Goal: Task Accomplishment & Management: Use online tool/utility

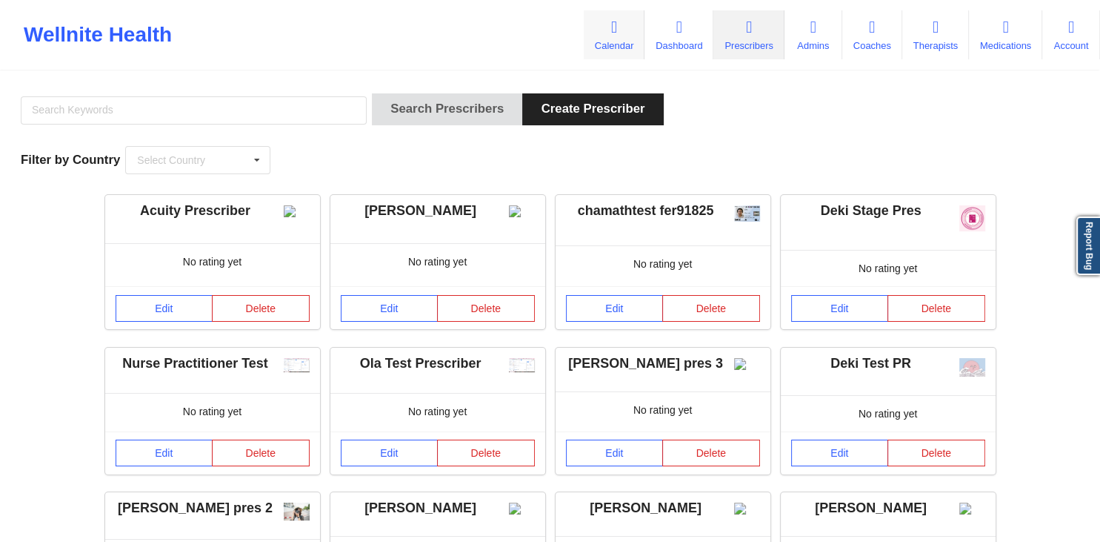
click at [589, 22] on link "Calendar" at bounding box center [614, 34] width 61 height 49
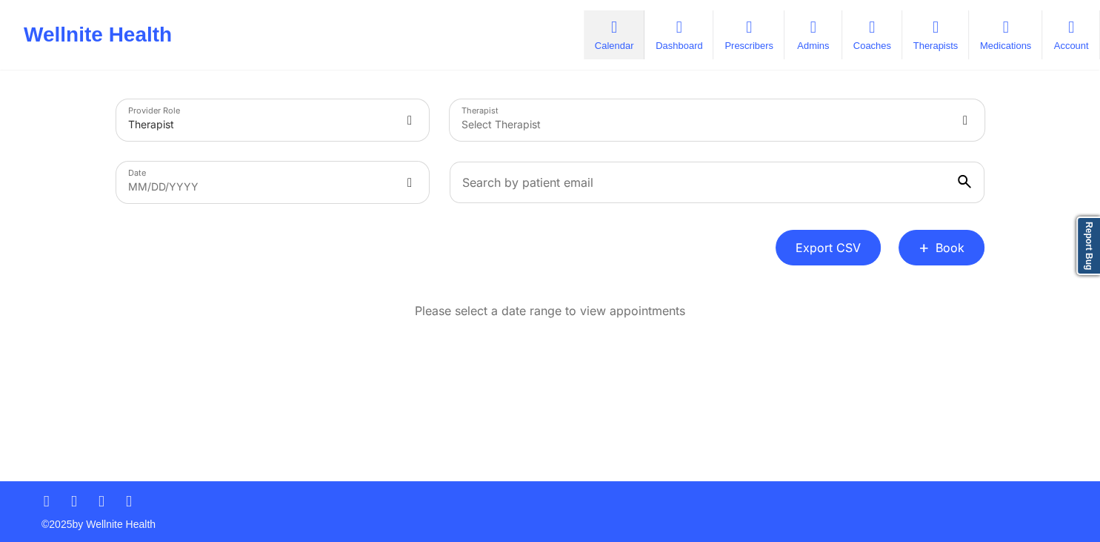
click at [845, 244] on button "Export CSV" at bounding box center [828, 248] width 105 height 36
select select "2025-8"
select select "2025-9"
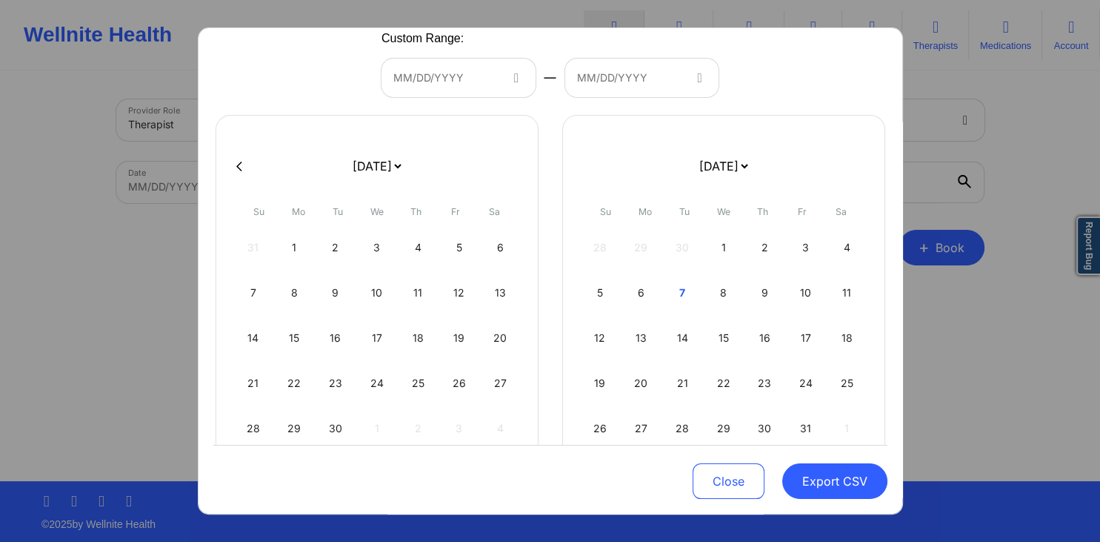
scroll to position [145, 0]
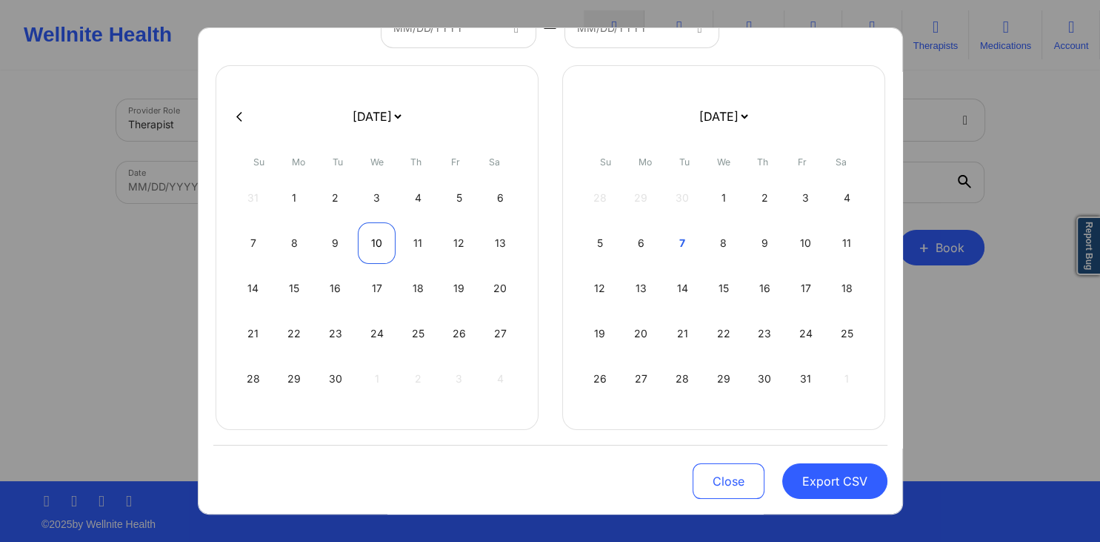
click at [377, 247] on div "10" at bounding box center [377, 242] width 38 height 41
select select "2025-8"
select select "2025-9"
click at [378, 250] on div "10" at bounding box center [377, 242] width 38 height 41
select select "2025-8"
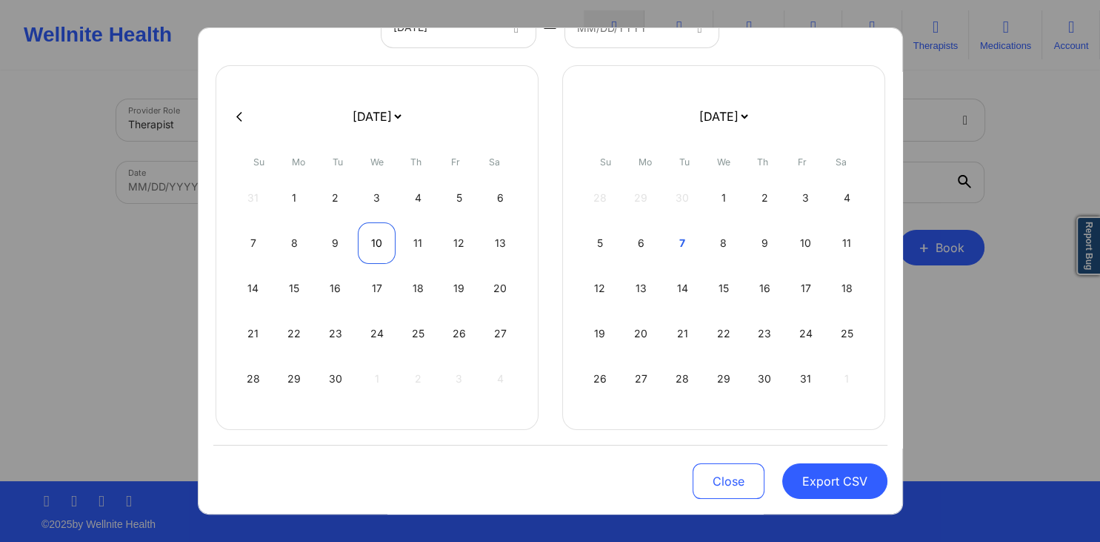
select select "2025-9"
click at [802, 479] on button "Export CSV" at bounding box center [834, 481] width 105 height 36
select select "2025-8"
select select "2025-9"
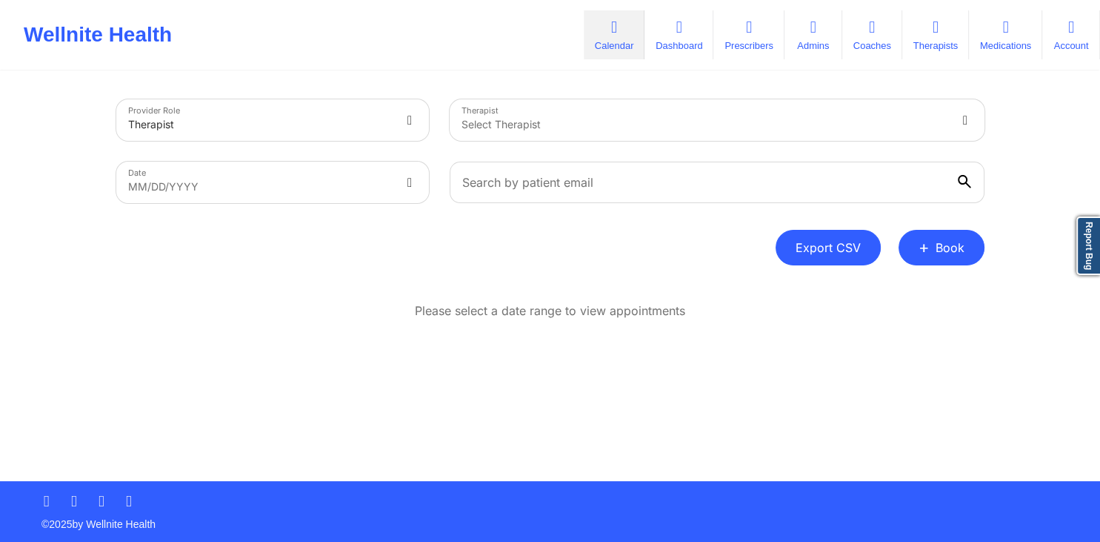
click at [819, 253] on button "Export CSV" at bounding box center [828, 248] width 105 height 36
select select "2025-8"
select select "2025-9"
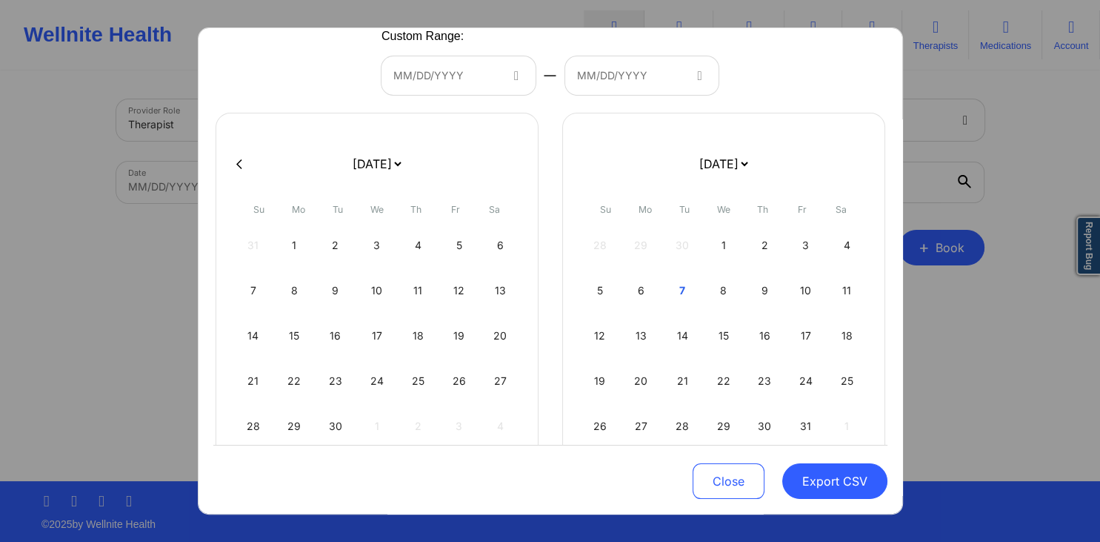
scroll to position [142, 0]
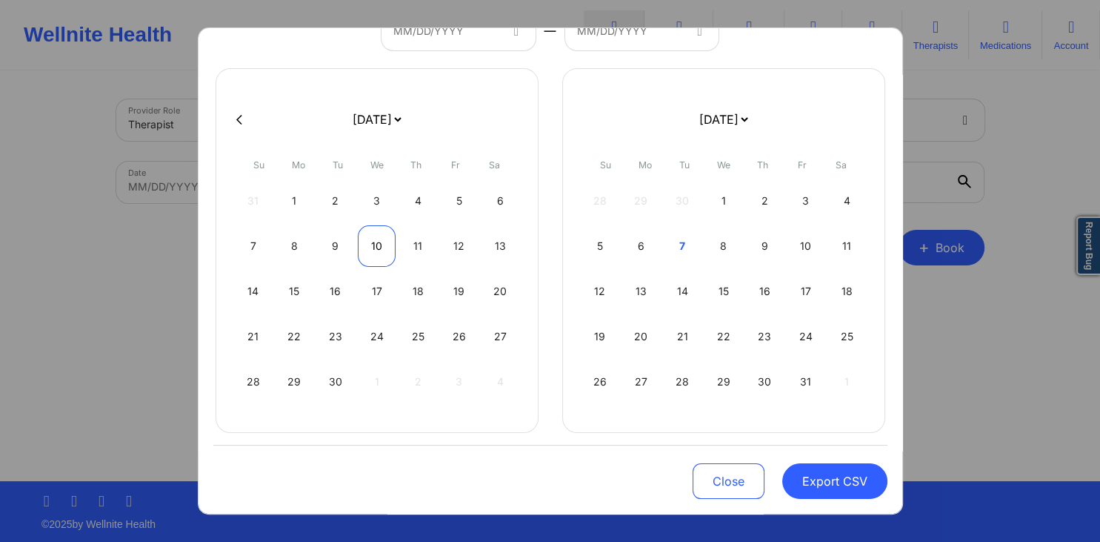
click at [370, 227] on div "10" at bounding box center [377, 245] width 38 height 41
select select "2025-8"
select select "2025-9"
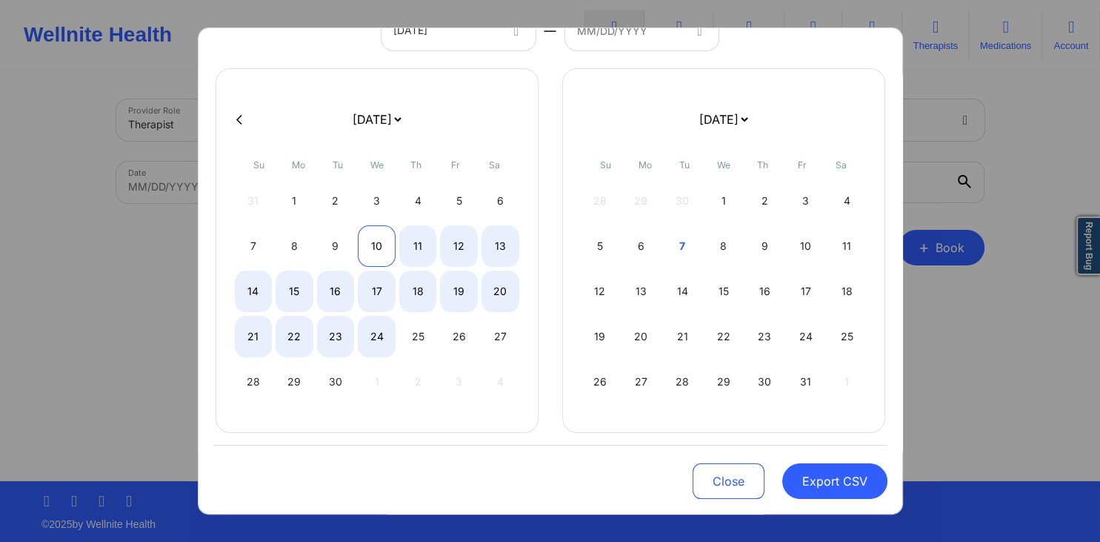
select select "2025-8"
select select "2025-9"
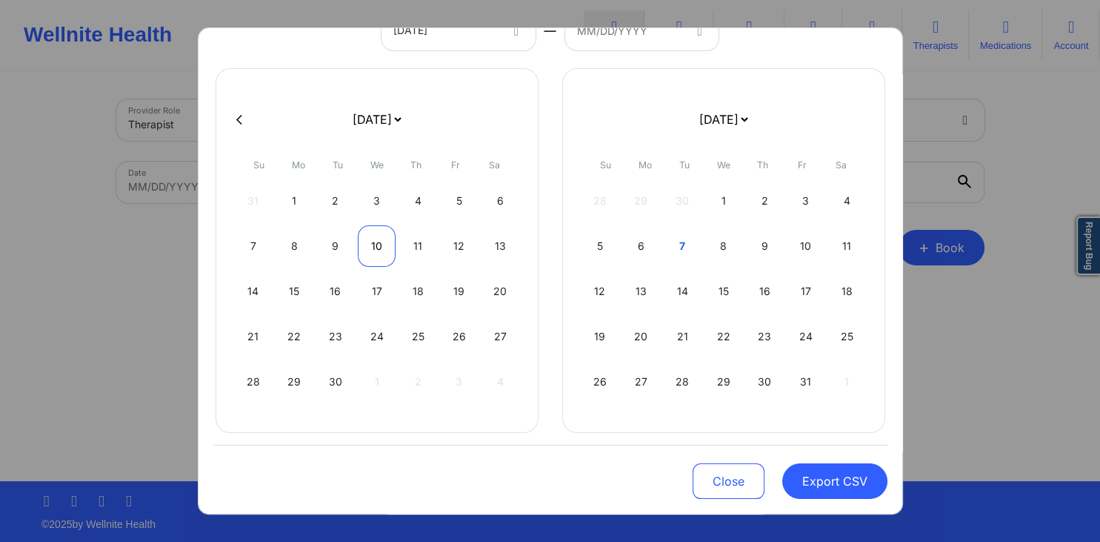
click at [370, 240] on div "10" at bounding box center [377, 245] width 38 height 41
select select "2025-8"
select select "2025-9"
click at [822, 482] on button "Export CSV" at bounding box center [834, 481] width 105 height 36
select select "2025-8"
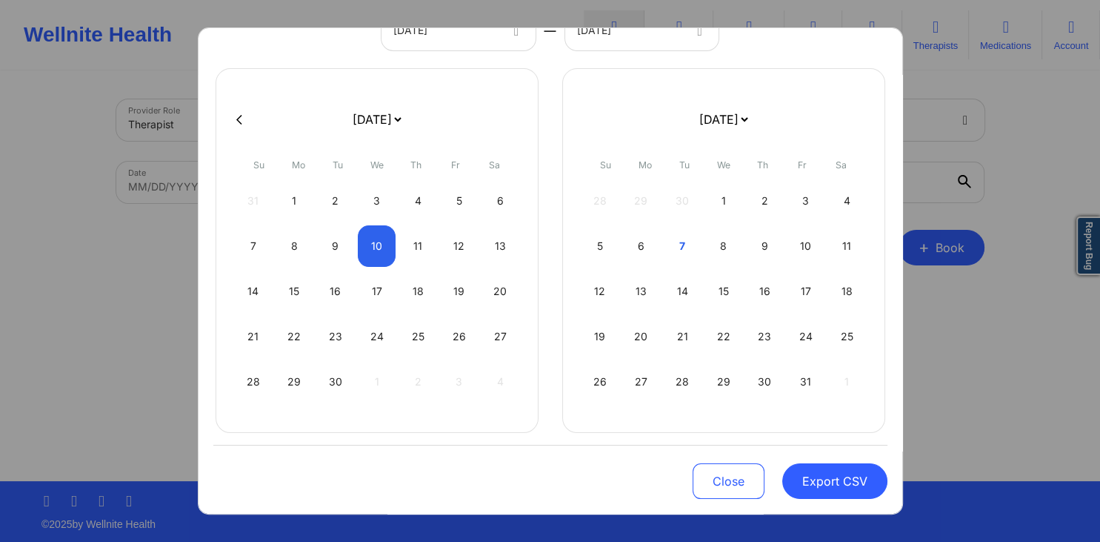
select select "2025-9"
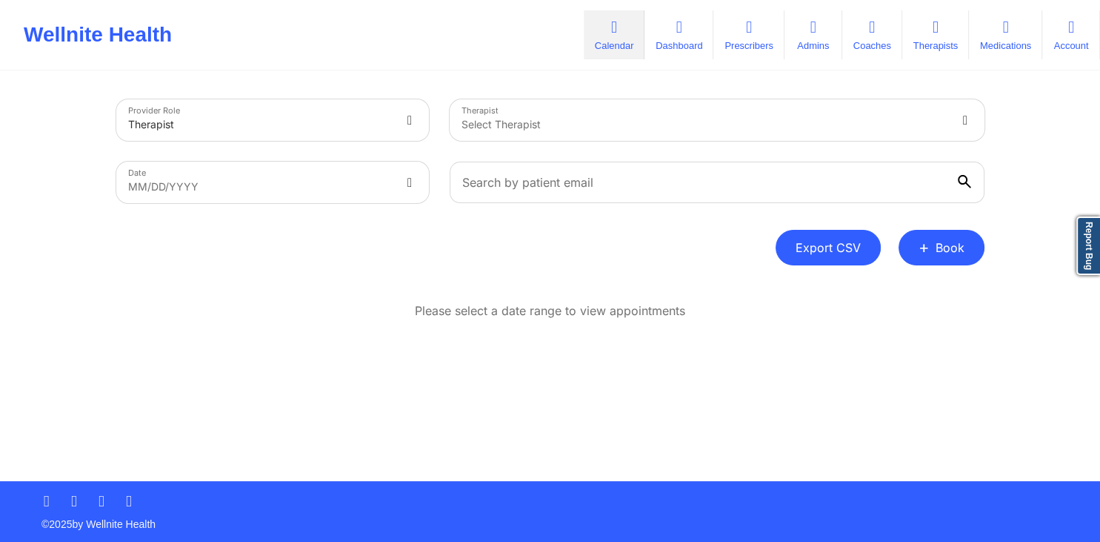
click at [843, 259] on button "Export CSV" at bounding box center [828, 248] width 105 height 36
select select "2025-8"
select select "2025-9"
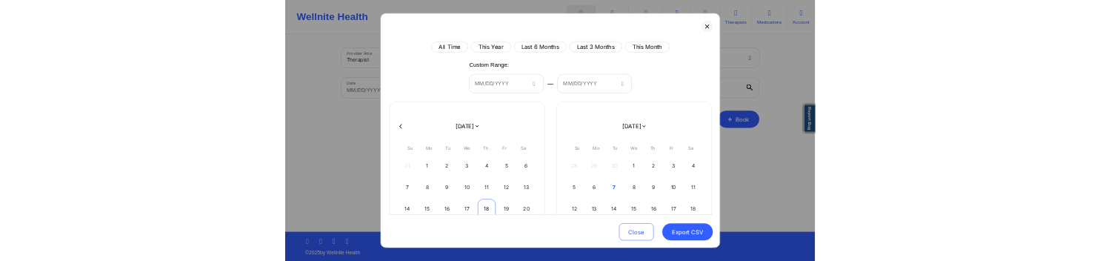
scroll to position [145, 0]
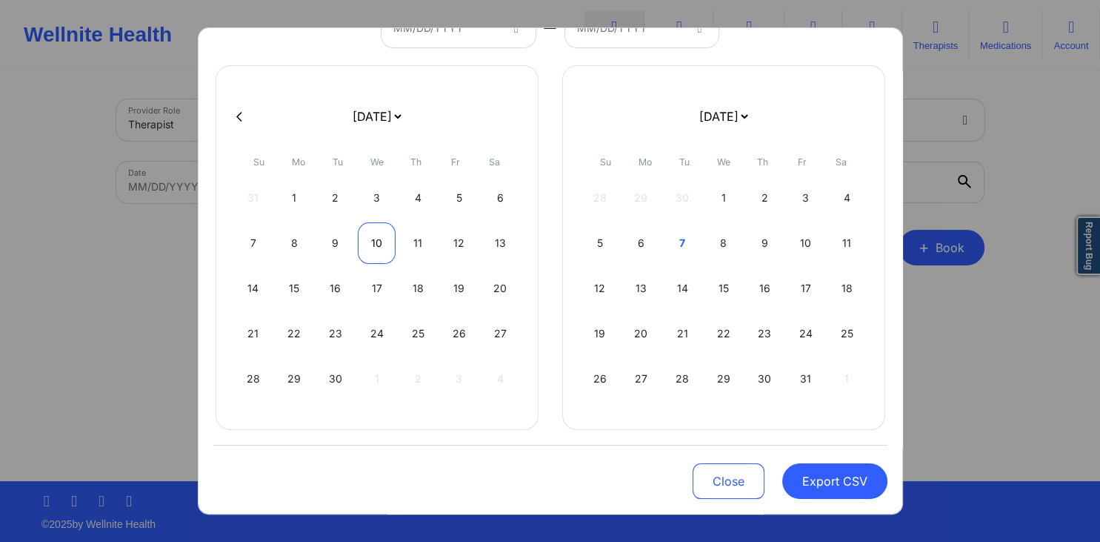
click at [384, 243] on div "10" at bounding box center [377, 242] width 38 height 41
select select "2025-8"
select select "2025-9"
click at [385, 244] on div "10" at bounding box center [377, 242] width 38 height 41
select select "2025-8"
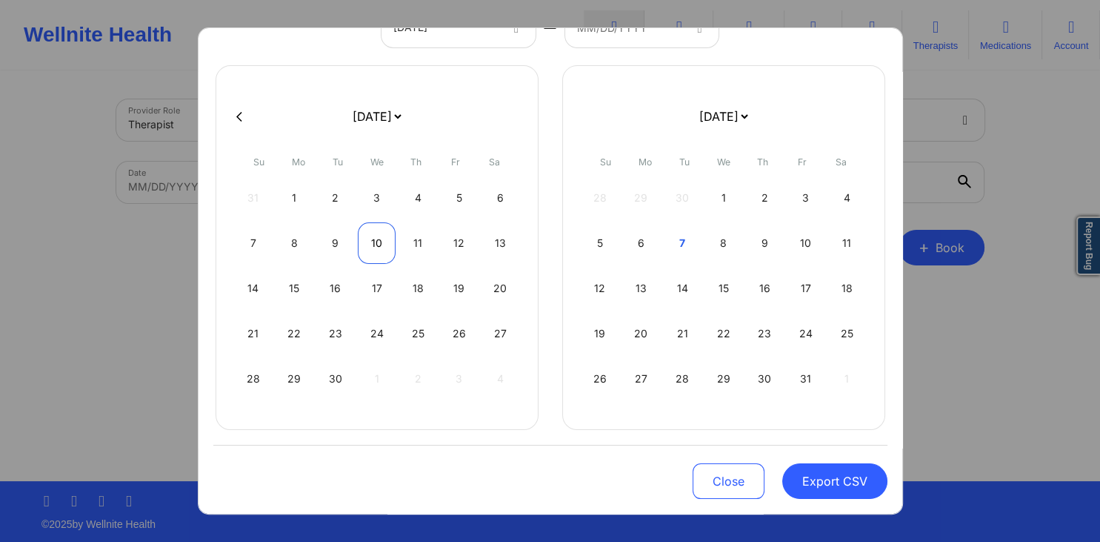
select select "2025-9"
click at [854, 480] on button "Export CSV" at bounding box center [834, 481] width 105 height 36
select select "2025-8"
select select "2025-9"
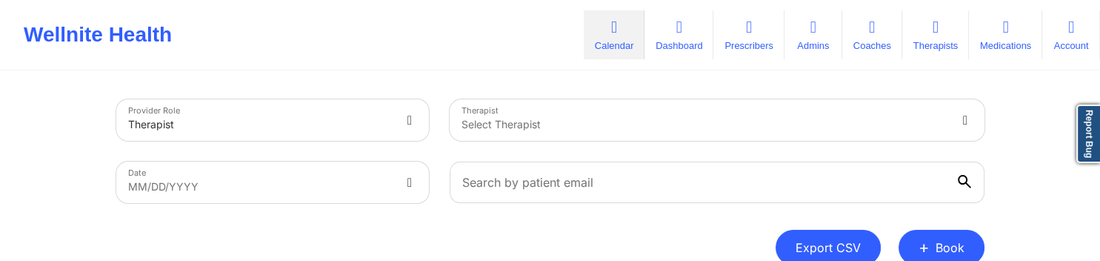
click at [851, 244] on button "Export CSV" at bounding box center [828, 248] width 105 height 36
select select "2025-8"
select select "2025-9"
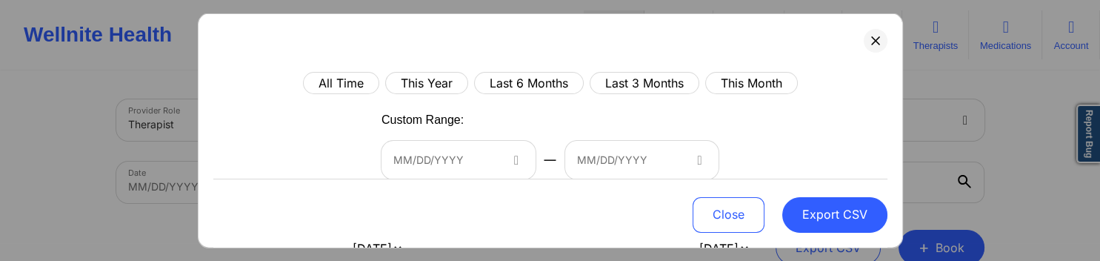
scroll to position [213, 0]
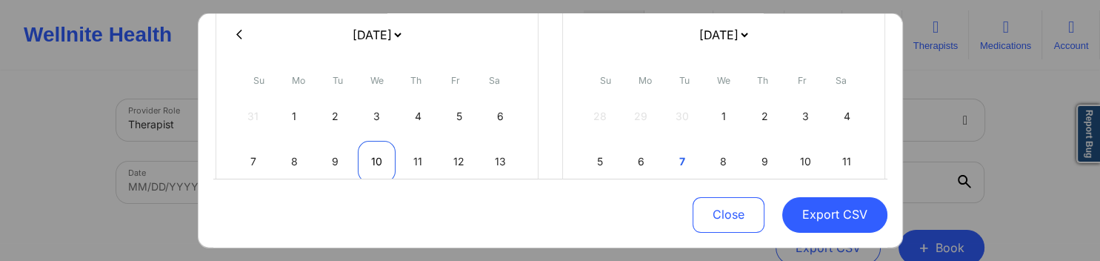
click at [376, 164] on div "10" at bounding box center [377, 160] width 38 height 41
select select "2025-8"
select select "2025-9"
click at [374, 157] on div "10" at bounding box center [377, 160] width 38 height 41
select select "2025-8"
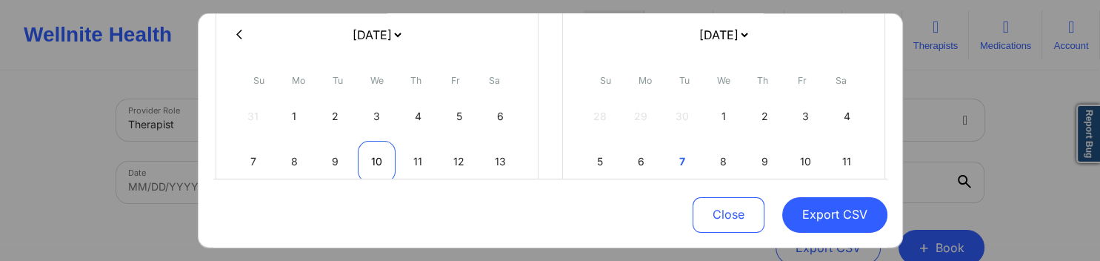
select select "2025-9"
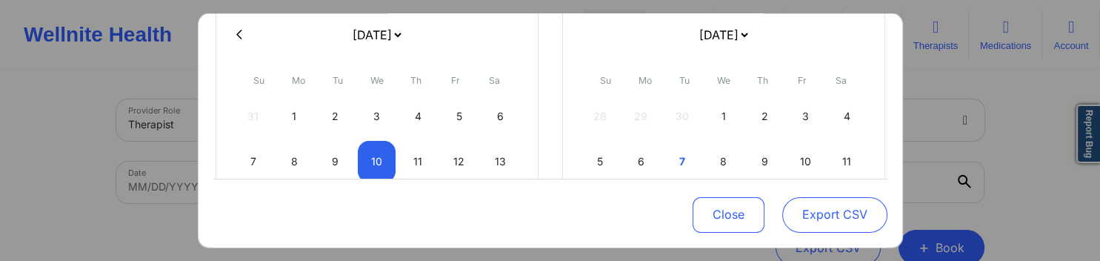
click at [818, 218] on button "Export CSV" at bounding box center [834, 214] width 105 height 36
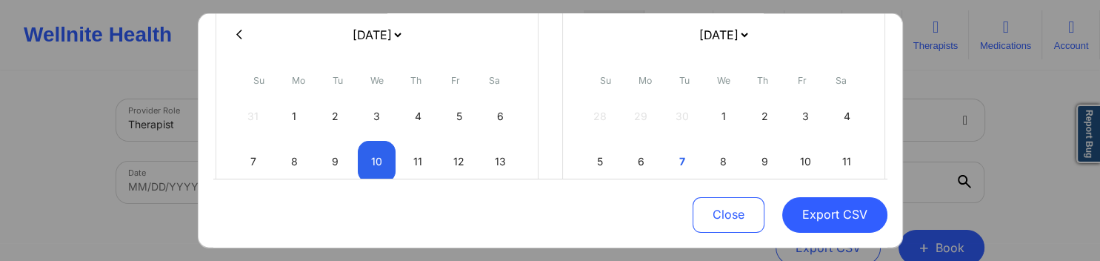
select select "2025-8"
select select "2025-9"
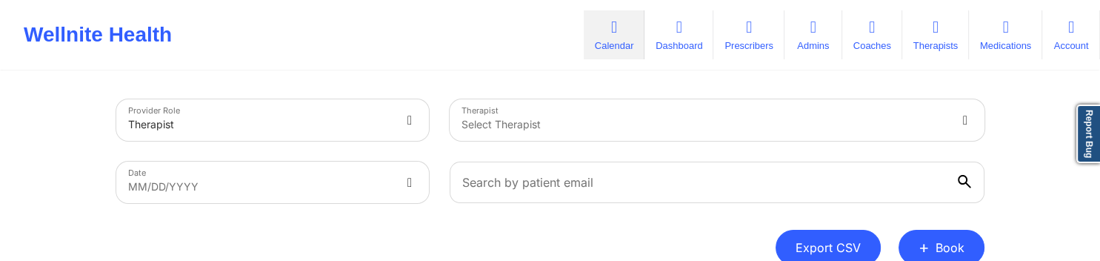
click at [826, 236] on button "Export CSV" at bounding box center [828, 248] width 105 height 36
select select "2025-8"
select select "2025-9"
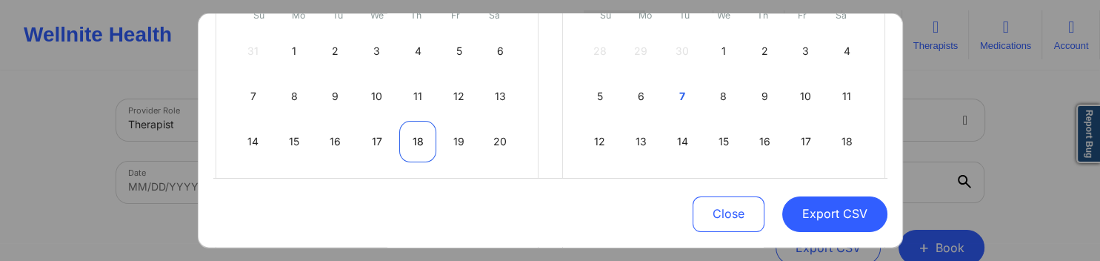
scroll to position [285, 0]
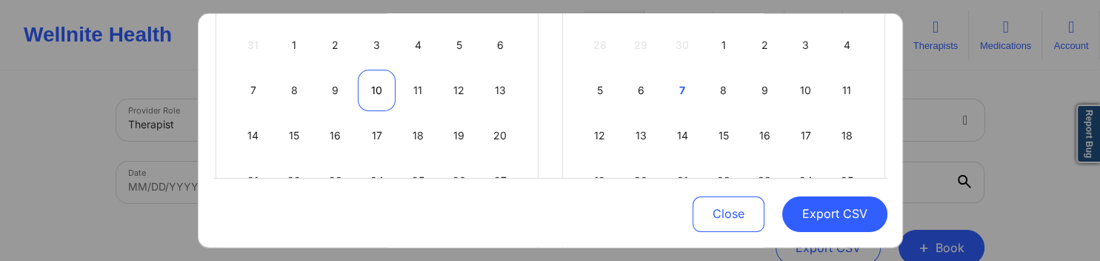
click at [379, 90] on div "10" at bounding box center [377, 89] width 38 height 41
select select "2025-8"
select select "2025-9"
select select "2025-8"
select select "2025-9"
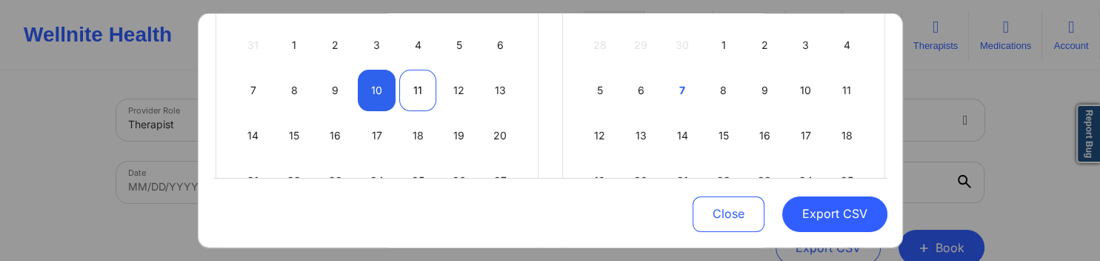
click at [420, 90] on div "11" at bounding box center [418, 89] width 38 height 41
select select "2025-8"
select select "2025-9"
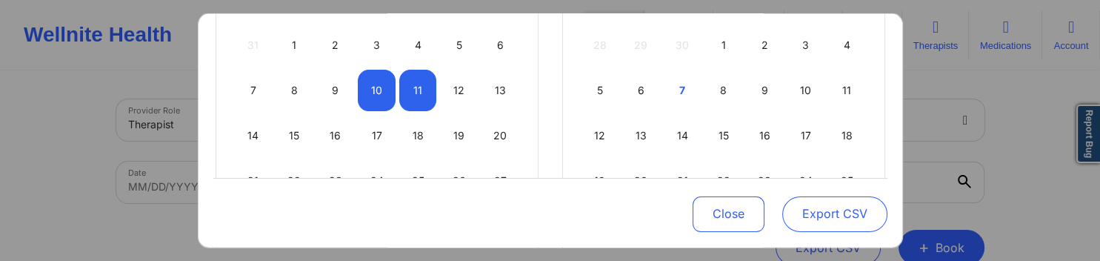
click at [816, 206] on button "Export CSV" at bounding box center [834, 214] width 105 height 36
select select "2025-8"
select select "2025-9"
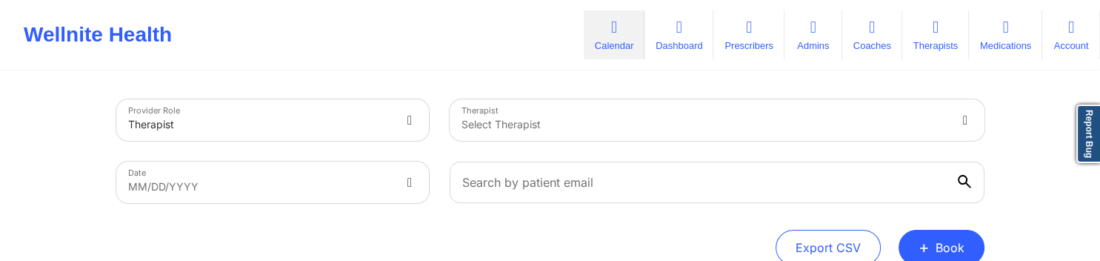
click at [1057, 211] on div "Provider Role Therapist Therapist Select Therapist Date MM/DD/YYYY Export CSV +…" at bounding box center [550, 208] width 1100 height 416
drag, startPoint x: 852, startPoint y: 247, endPoint x: 830, endPoint y: 244, distance: 22.5
click at [852, 247] on button "Export CSV" at bounding box center [828, 248] width 105 height 36
select select "2025-8"
select select "2025-9"
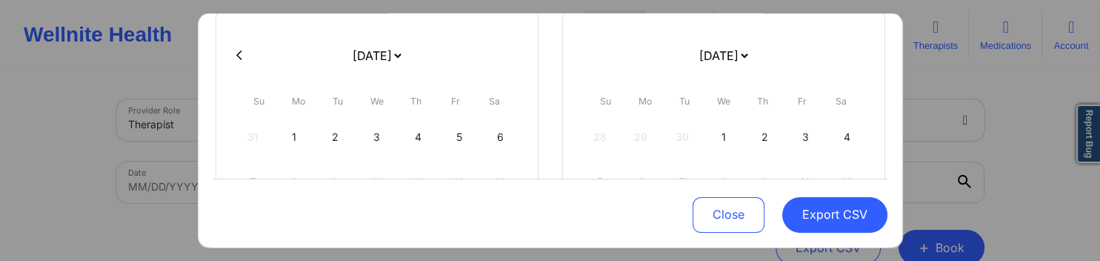
scroll to position [213, 0]
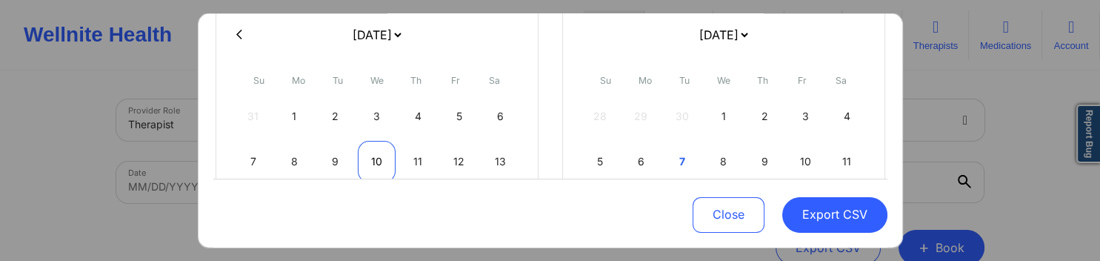
click at [378, 153] on div "10" at bounding box center [377, 160] width 38 height 41
select select "2025-8"
select select "2025-9"
click at [380, 156] on div "10" at bounding box center [377, 160] width 38 height 41
select select "2025-8"
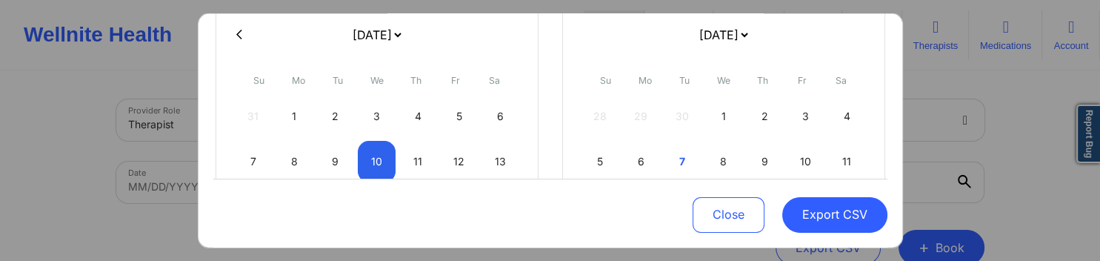
select select "2025-9"
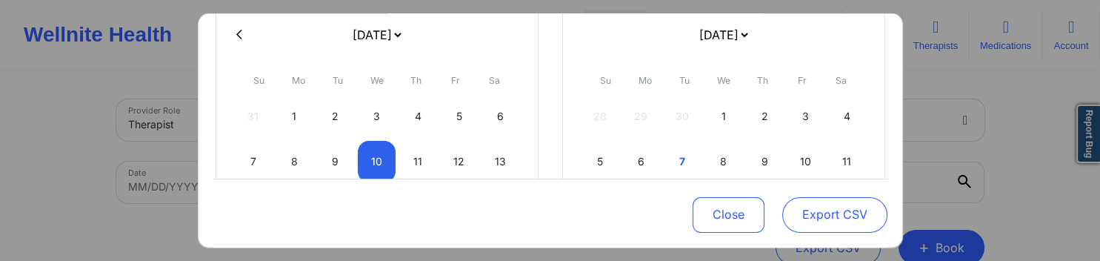
click at [825, 213] on button "Export CSV" at bounding box center [834, 214] width 105 height 36
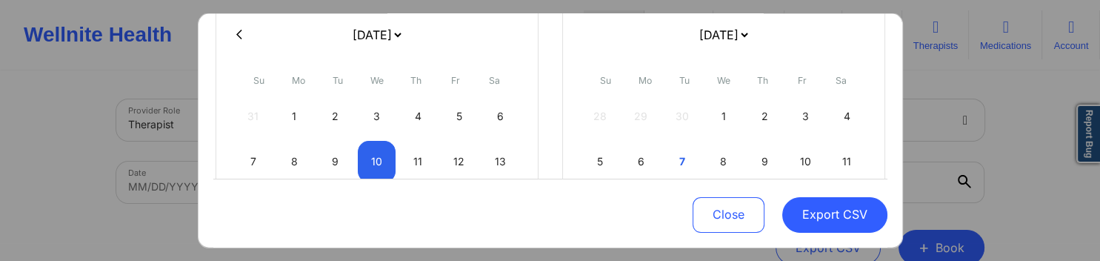
select select "2025-8"
select select "2025-9"
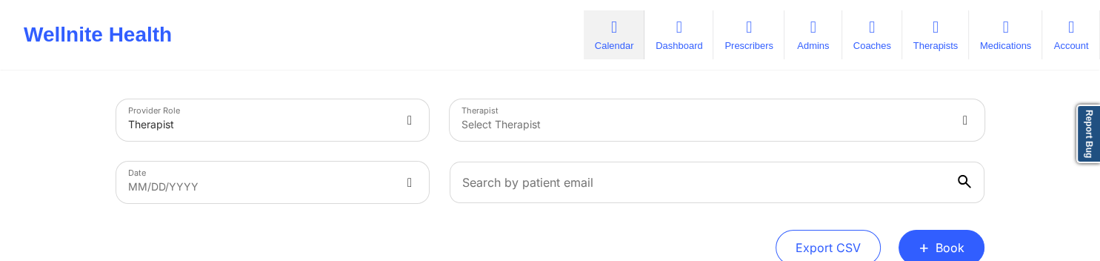
click at [64, 123] on div "Provider Role Therapist Therapist Select Therapist Date MM/DD/YYYY Export CSV +…" at bounding box center [550, 208] width 1100 height 416
click at [488, 44] on div "Wellnite Health Calendar Dashboard Prescribers Admins Coaches Therapists Medica…" at bounding box center [550, 34] width 1100 height 59
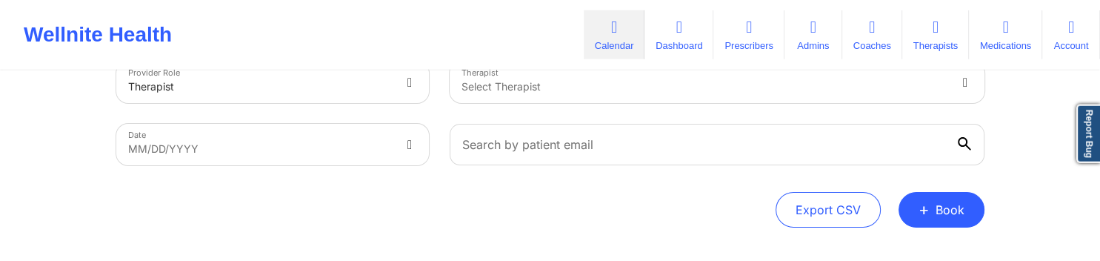
scroll to position [0, 0]
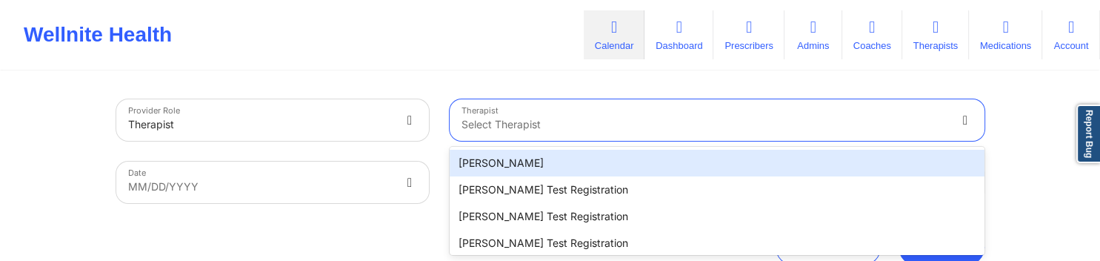
click at [534, 125] on div "20 results available. Use Up and Down to choose options, press Enter to select …" at bounding box center [717, 119] width 535 height 41
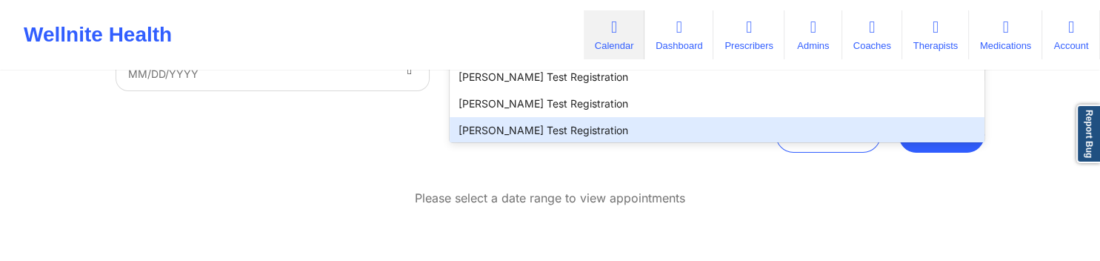
scroll to position [114, 0]
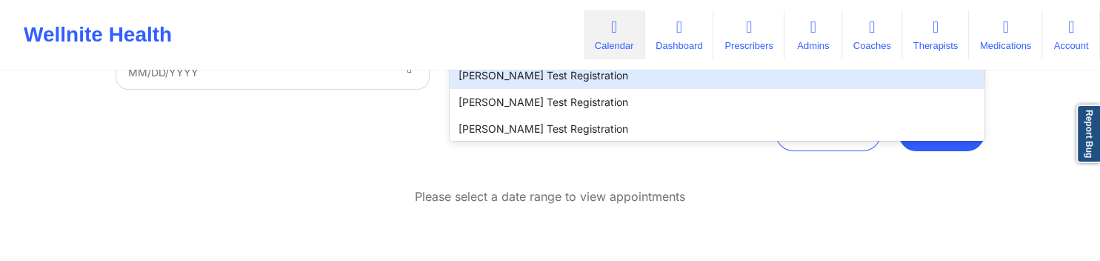
click at [493, 81] on div "[PERSON_NAME] Test Registration" at bounding box center [717, 75] width 535 height 27
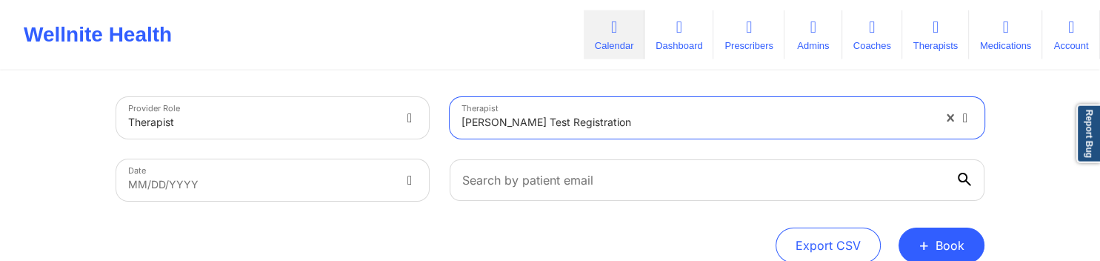
scroll to position [0, 0]
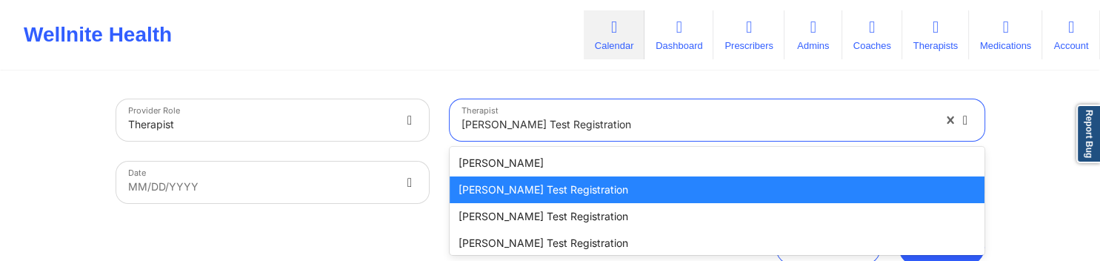
click at [549, 120] on div "option [PERSON_NAME] Test Registration, selected. 20 results available. Use Up …" at bounding box center [717, 119] width 535 height 41
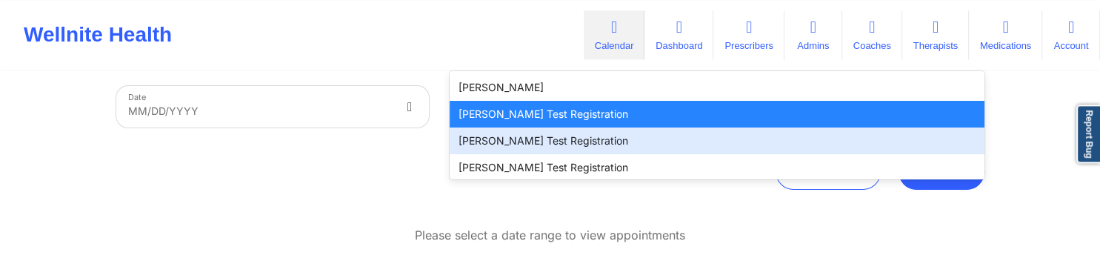
scroll to position [36, 0]
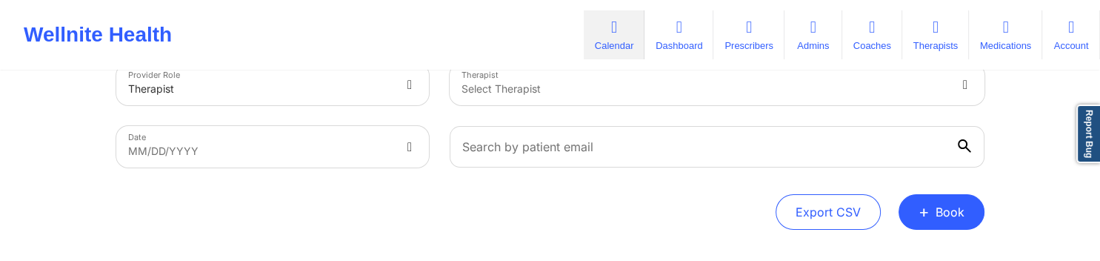
click at [135, 177] on div "Provider Role Therapist Therapist Select Therapist Date MM/DD/YYYY Export CSV +…" at bounding box center [550, 147] width 868 height 166
click at [202, 91] on div at bounding box center [260, 89] width 264 height 18
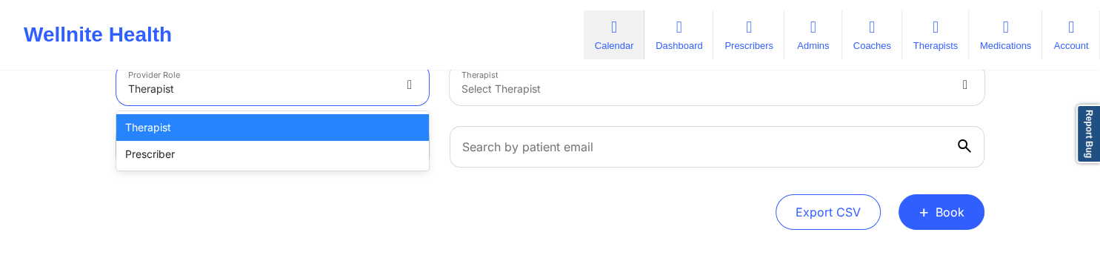
click at [188, 126] on div "Therapist" at bounding box center [272, 127] width 313 height 27
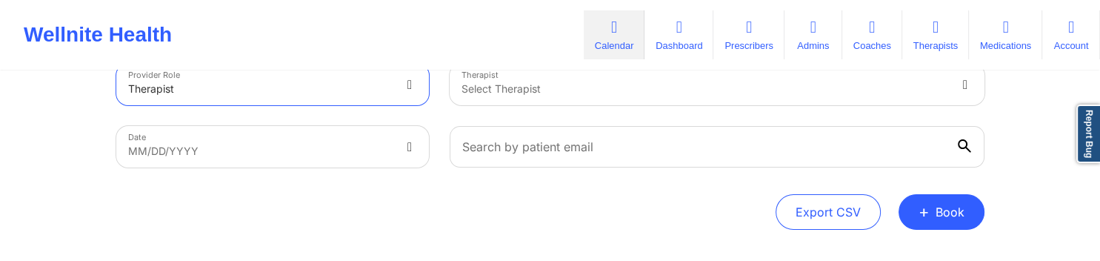
click at [188, 87] on div at bounding box center [260, 89] width 264 height 18
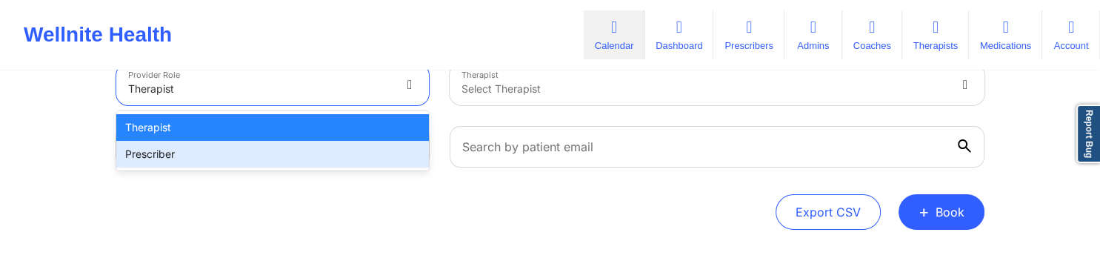
click at [56, 181] on div "Provider Role option Therapist, selected. 2 results available. Use Up and Down …" at bounding box center [550, 172] width 1100 height 416
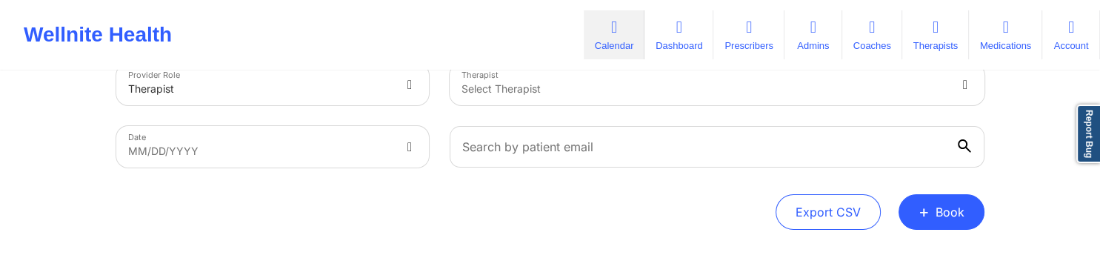
select select "2025-8"
select select "2025-9"
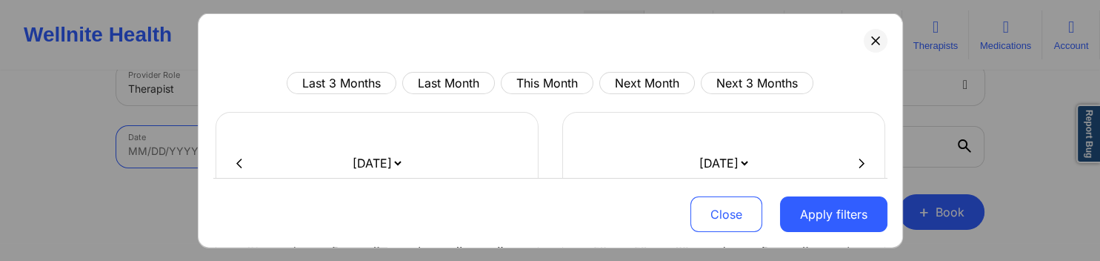
click at [156, 158] on body "Wellnite Health Calendar Dashboard Prescribers Admins Coaches Therapists Medica…" at bounding box center [550, 94] width 1100 height 261
click at [524, 81] on button "This Month" at bounding box center [547, 83] width 93 height 22
select select "2025-9"
select select "2025-10"
drag, startPoint x: 822, startPoint y: 215, endPoint x: 790, endPoint y: 215, distance: 32.6
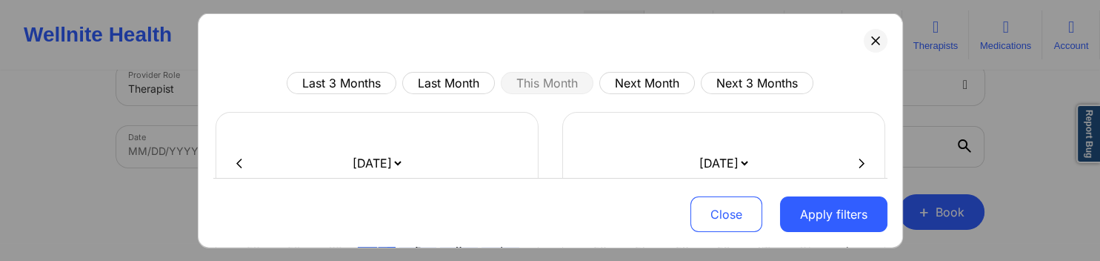
click at [822, 215] on button "Apply filters" at bounding box center [833, 214] width 107 height 36
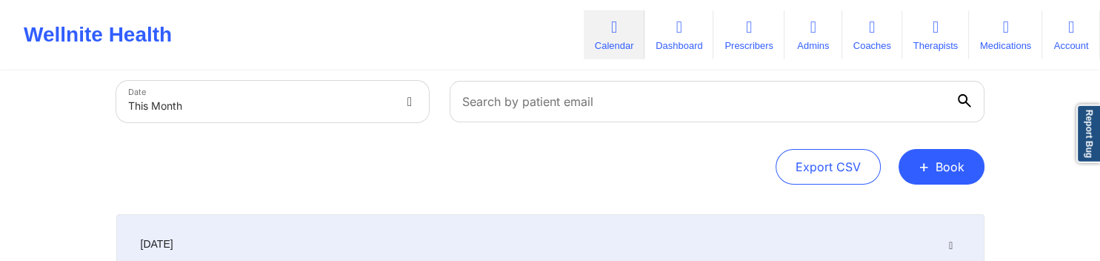
scroll to position [0, 0]
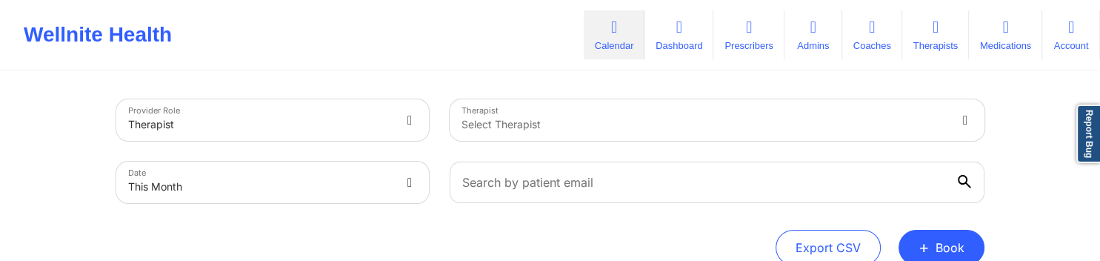
click at [397, 188] on body "Wellnite Health Calendar Dashboard Prescribers Admins Coaches Therapists Medica…" at bounding box center [550, 130] width 1100 height 261
select select "2025-9"
select select "2025-10"
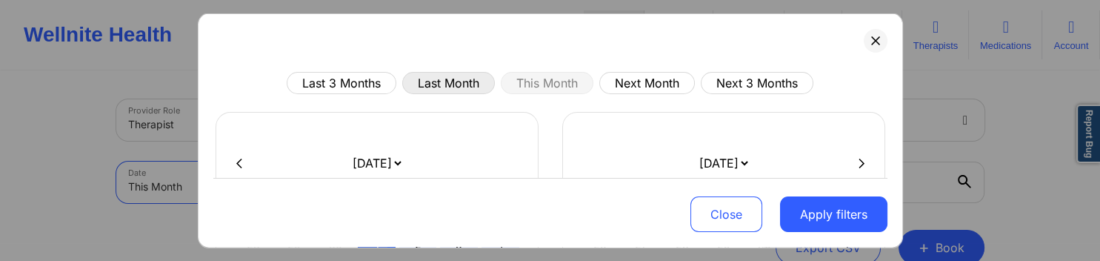
click at [453, 81] on button "Last Month" at bounding box center [448, 83] width 93 height 22
select select "2025-8"
select select "2025-9"
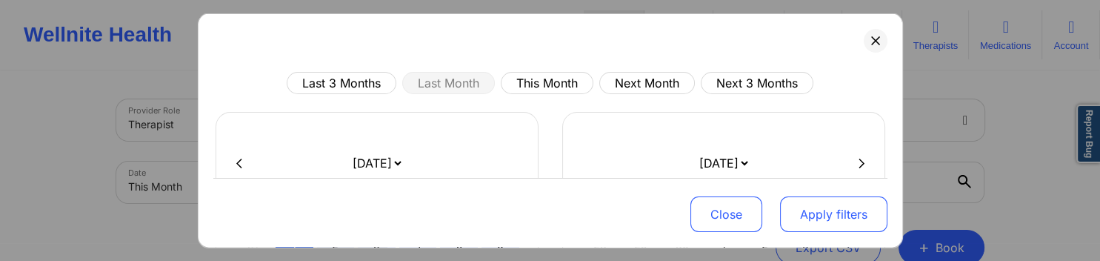
click at [814, 216] on button "Apply filters" at bounding box center [833, 214] width 107 height 36
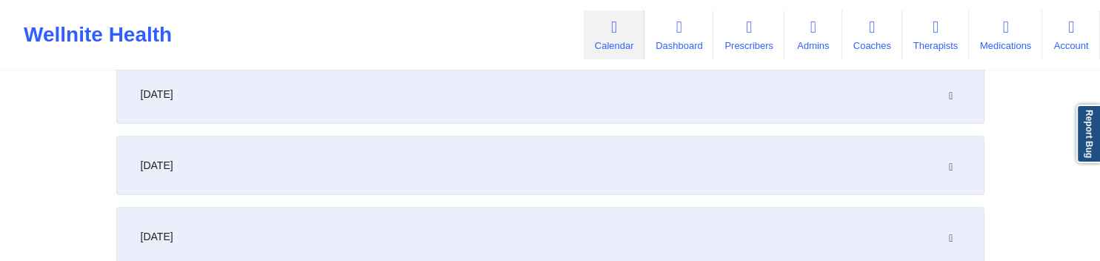
scroll to position [860, 0]
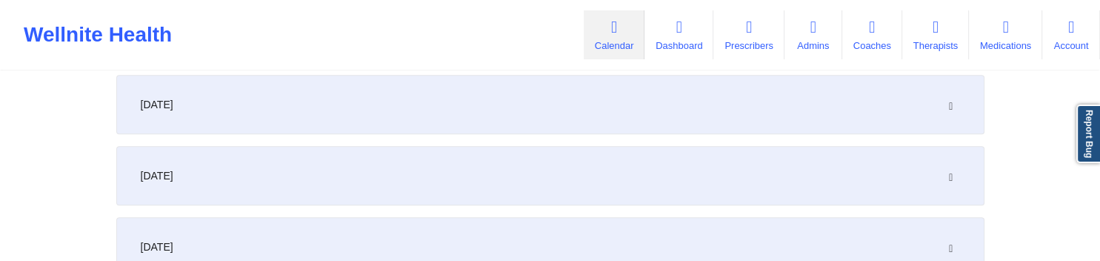
click at [318, 120] on div "[DATE]" at bounding box center [550, 104] width 868 height 59
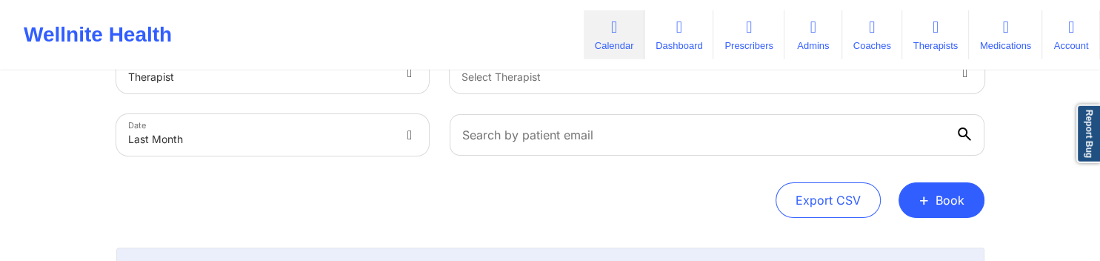
scroll to position [78, 0]
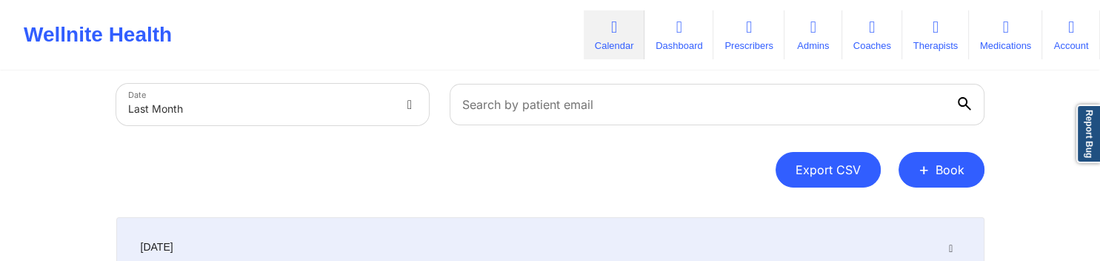
click at [840, 167] on button "Export CSV" at bounding box center [828, 170] width 105 height 36
select select "2025-8"
select select "2025-9"
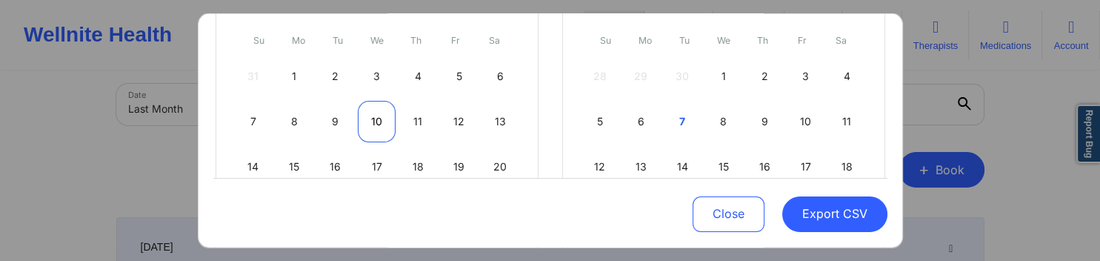
scroll to position [285, 0]
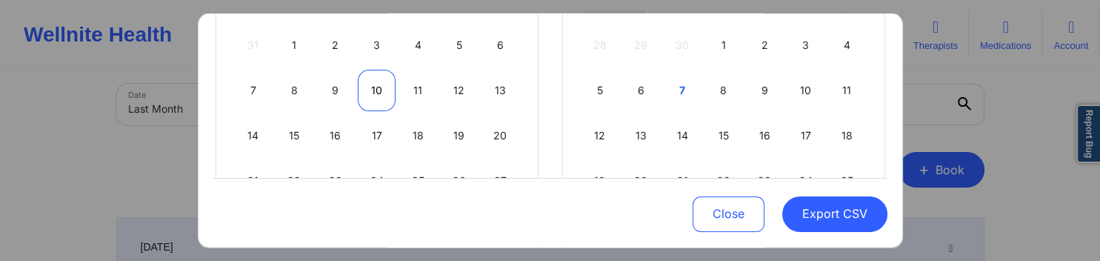
click at [382, 89] on div "10" at bounding box center [377, 89] width 38 height 41
select select "2025-8"
select select "2025-9"
click at [384, 93] on div "10" at bounding box center [377, 89] width 38 height 41
select select "2025-8"
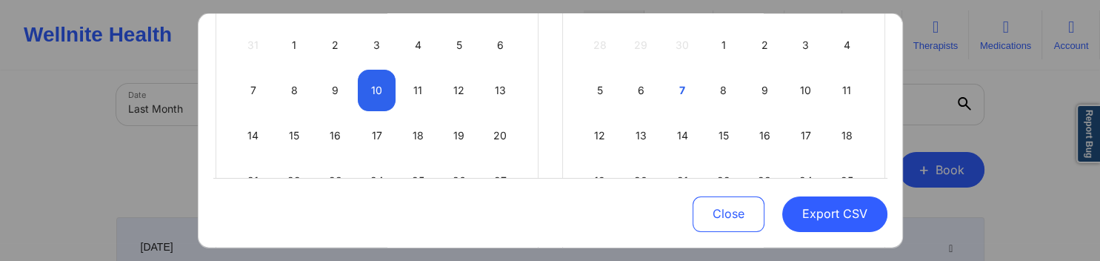
select select "2025-9"
click at [816, 224] on button "Export CSV" at bounding box center [834, 214] width 105 height 36
select select "2025-8"
select select "2025-9"
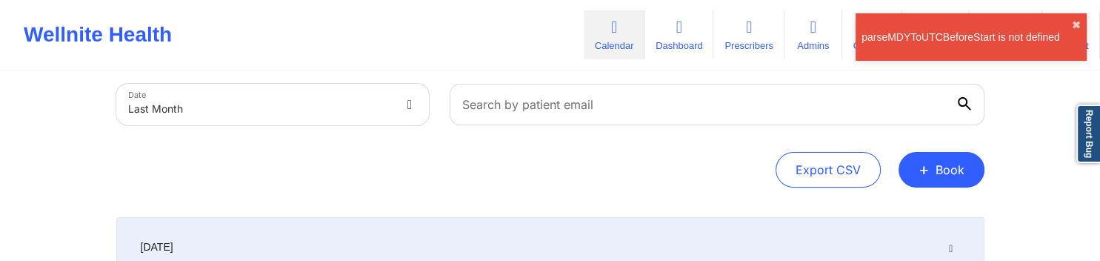
drag, startPoint x: 851, startPoint y: 172, endPoint x: 723, endPoint y: 195, distance: 129.5
click at [849, 172] on button "Export CSV" at bounding box center [828, 170] width 105 height 36
select select "2025-8"
select select "2025-9"
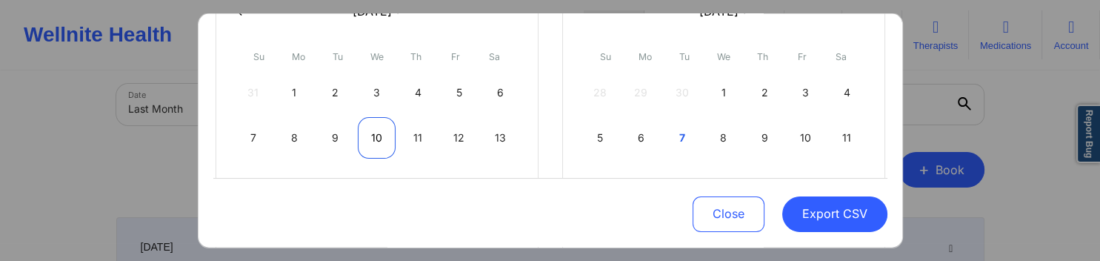
scroll to position [256, 0]
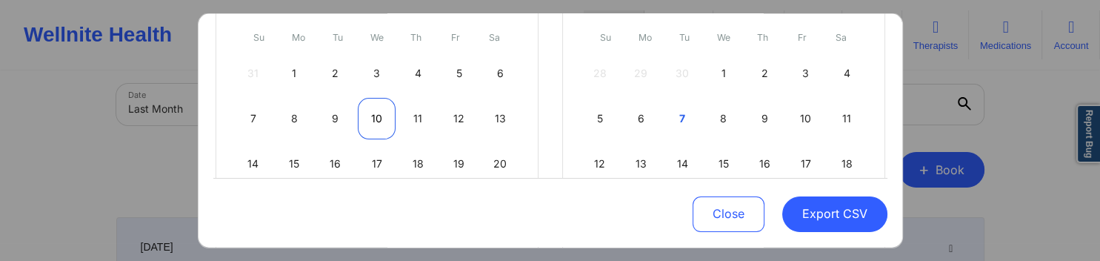
click at [385, 114] on div "10" at bounding box center [377, 117] width 38 height 41
select select "2025-8"
select select "2025-9"
click at [385, 114] on div "10" at bounding box center [377, 117] width 38 height 41
select select "2025-8"
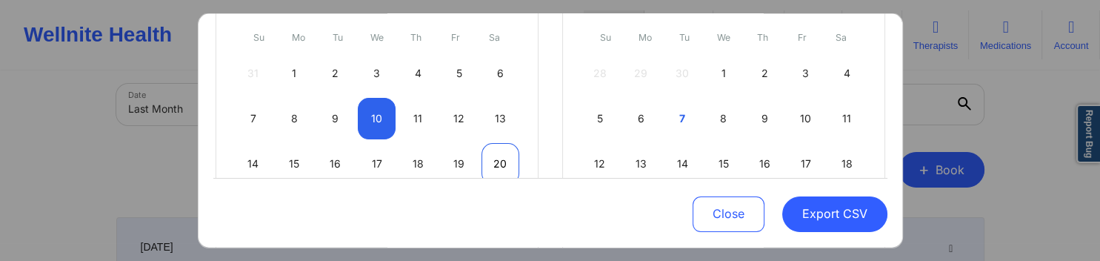
select select "2025-9"
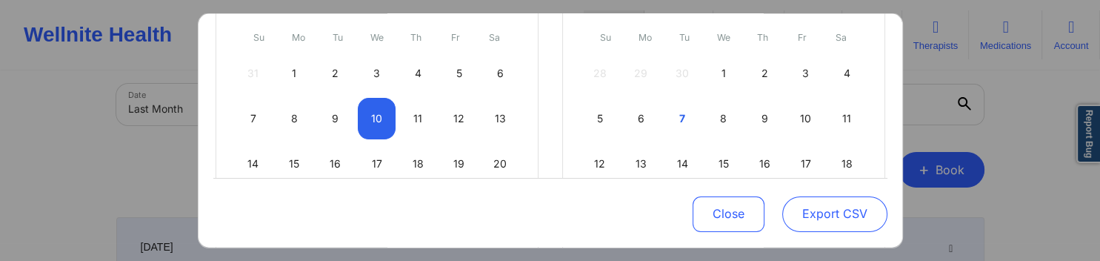
click at [851, 213] on button "Export CSV" at bounding box center [834, 214] width 105 height 36
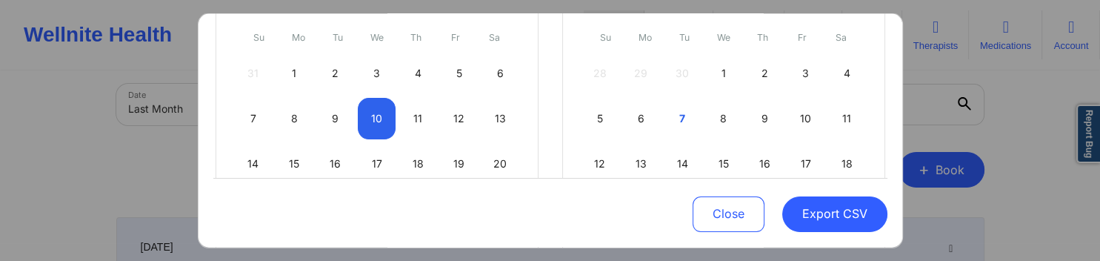
select select "2025-8"
select select "2025-9"
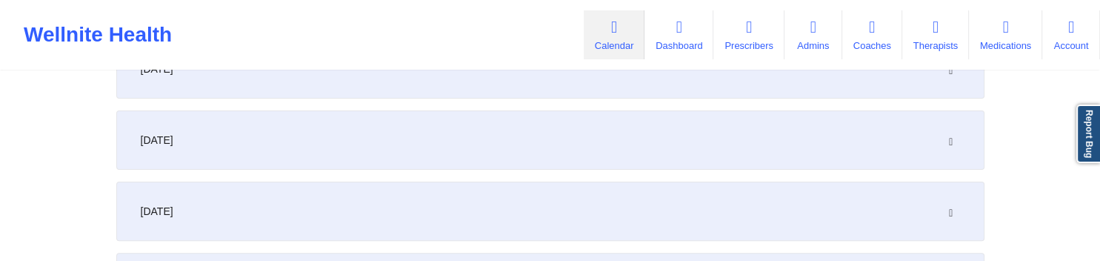
scroll to position [0, 0]
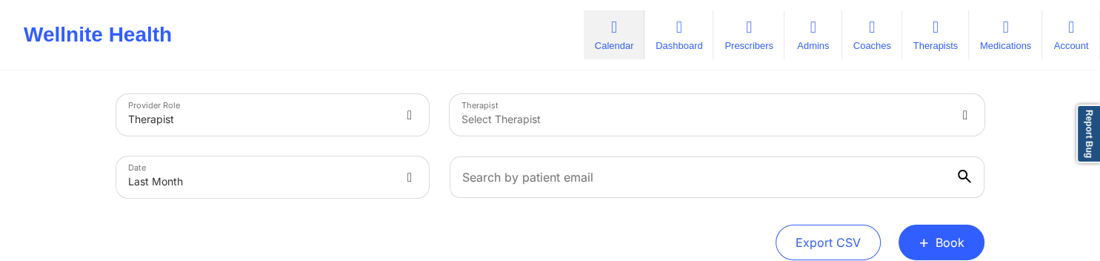
scroll to position [313, 0]
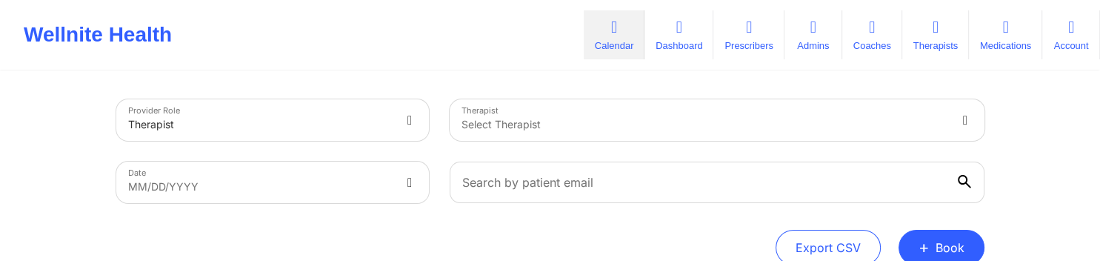
click at [341, 178] on body "Wellnite Health Calendar Dashboard Prescribers Admins Coaches Therapists Medica…" at bounding box center [550, 130] width 1100 height 261
select select "2025-8"
select select "2025-9"
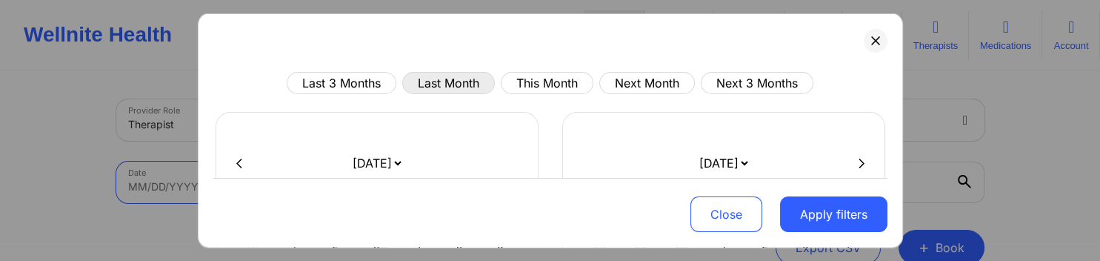
click at [435, 83] on button "Last Month" at bounding box center [448, 83] width 93 height 22
select select "2025-8"
select select "2025-9"
click at [832, 216] on button "Apply filters" at bounding box center [833, 214] width 107 height 36
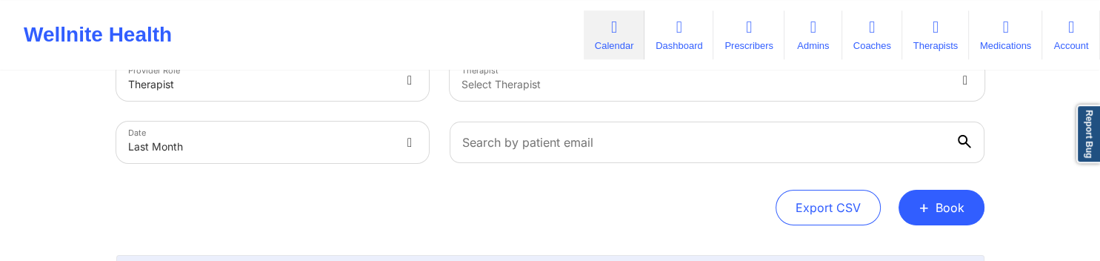
scroll to position [78, 0]
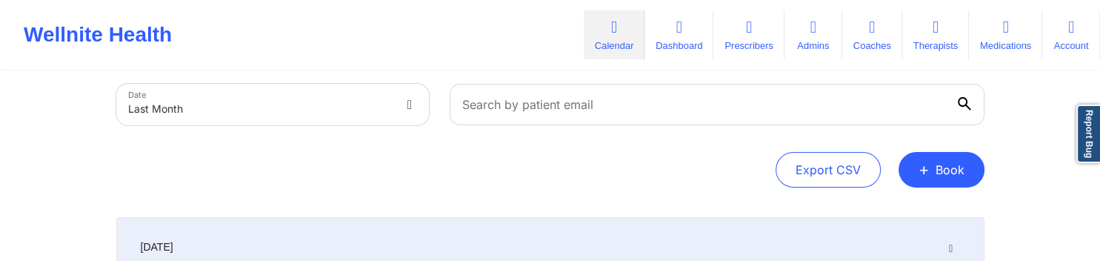
click at [389, 102] on body "Wellnite Health Calendar Dashboard Prescribers Admins Coaches Therapists Medica…" at bounding box center [550, 52] width 1100 height 261
select select "2025-8"
select select "2025-9"
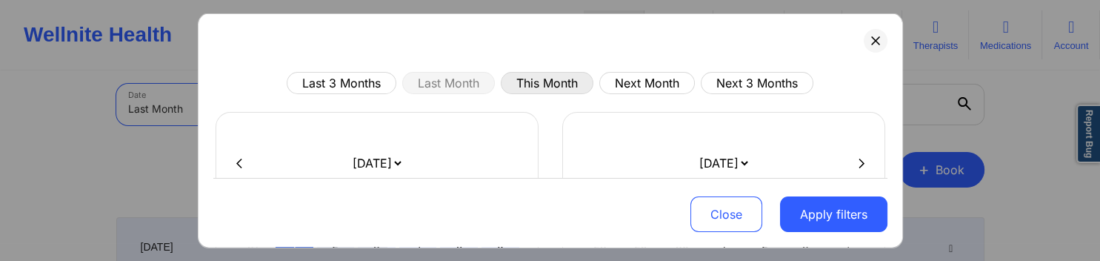
click at [525, 79] on button "This Month" at bounding box center [547, 83] width 93 height 22
select select "2025-9"
select select "2025-10"
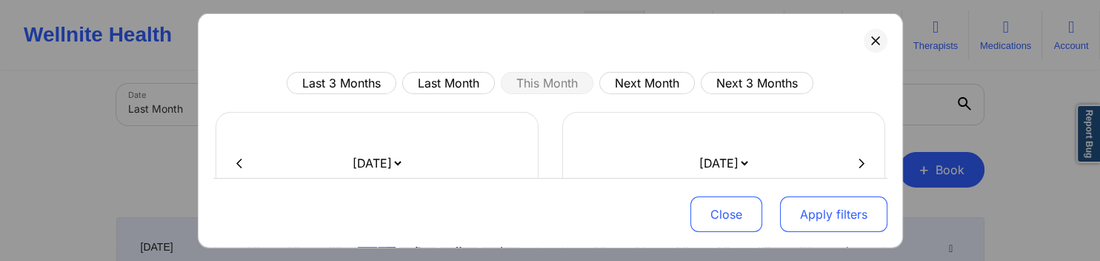
click at [822, 203] on button "Apply filters" at bounding box center [833, 214] width 107 height 36
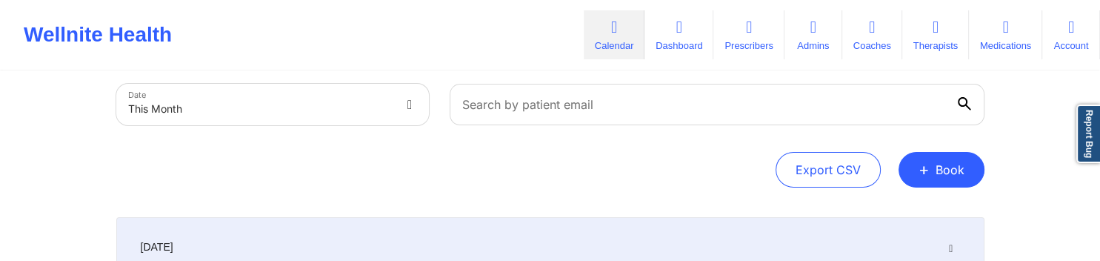
select select "2025-9"
select select "2025-10"
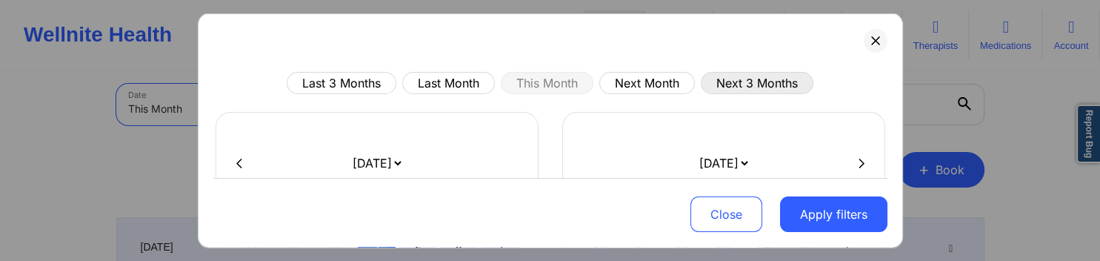
click at [731, 76] on button "Next 3 Months" at bounding box center [757, 83] width 113 height 22
select select "2025-10"
select select "2025-11"
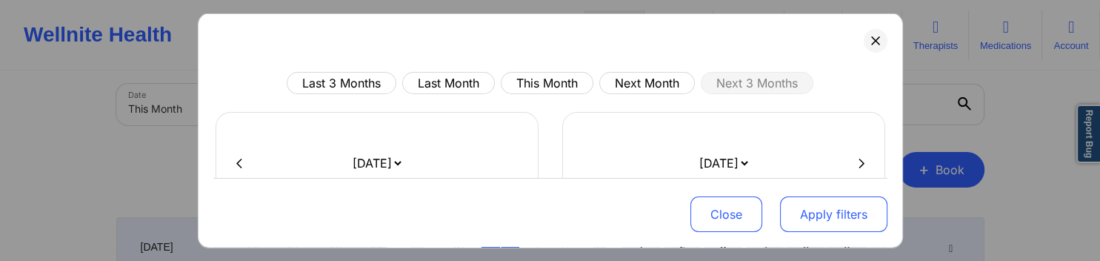
click at [805, 222] on button "Apply filters" at bounding box center [833, 214] width 107 height 36
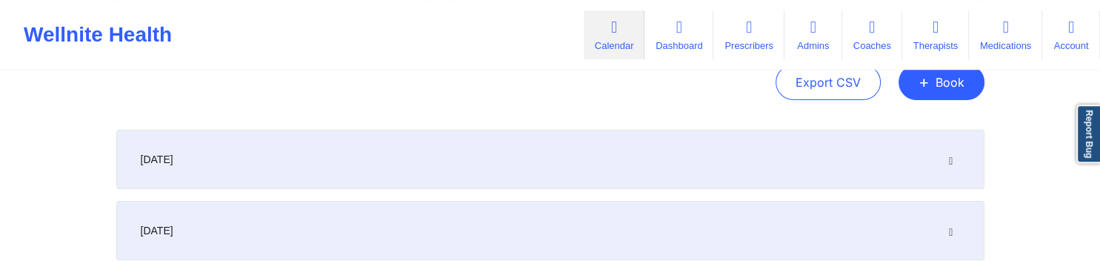
scroll to position [0, 0]
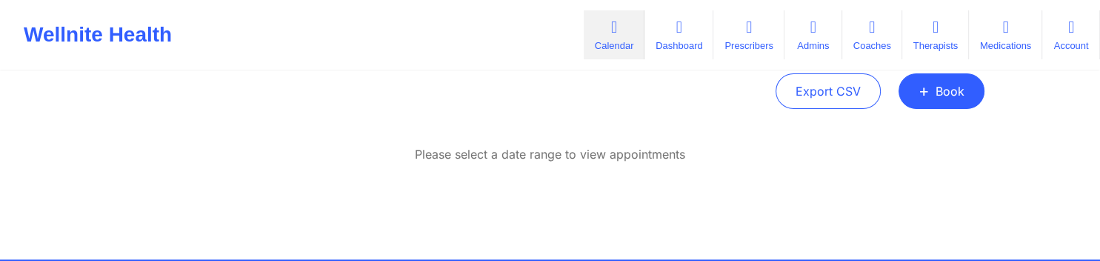
scroll to position [78, 0]
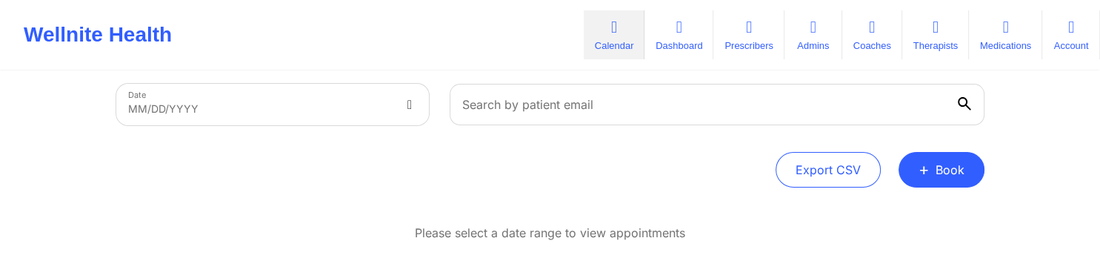
click at [394, 112] on body "Wellnite Health Calendar Dashboard Prescribers Admins Coaches Therapists Medica…" at bounding box center [550, 52] width 1100 height 261
select select "2025-8"
select select "2025-9"
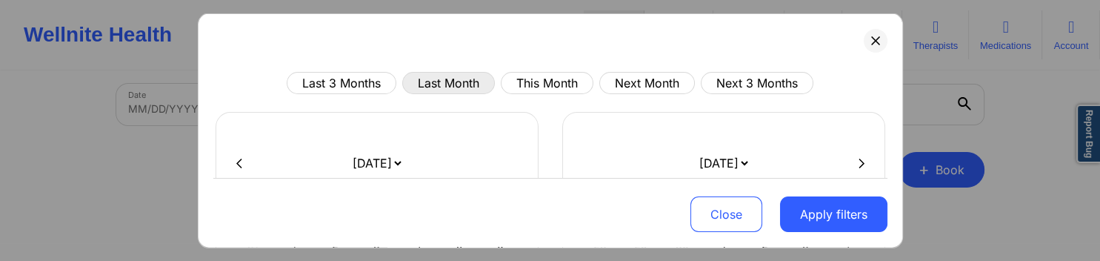
click at [452, 79] on button "Last Month" at bounding box center [448, 83] width 93 height 22
select select "2025-8"
select select "2025-9"
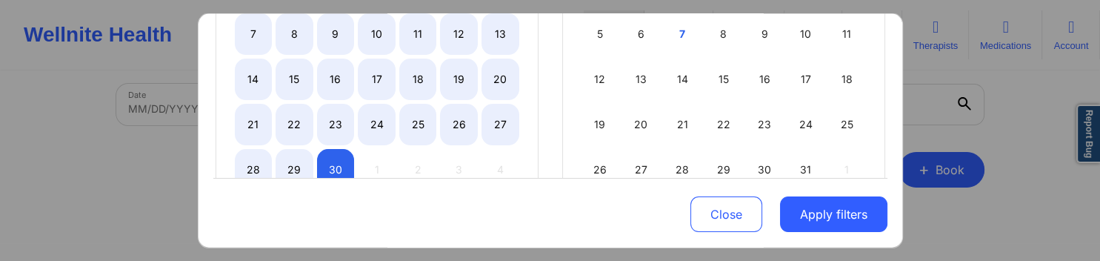
scroll to position [313, 0]
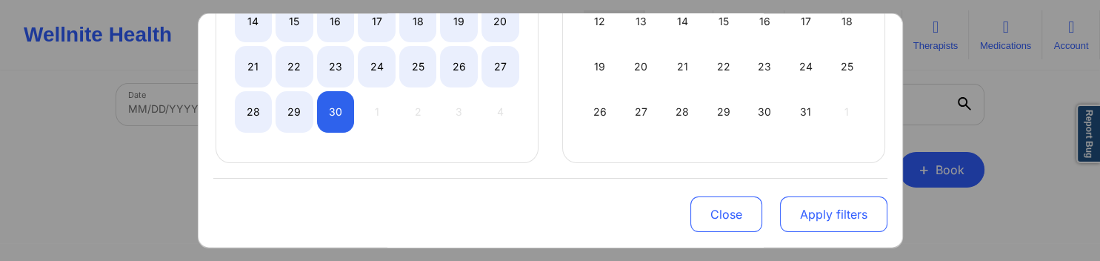
click at [808, 218] on button "Apply filters" at bounding box center [833, 214] width 107 height 36
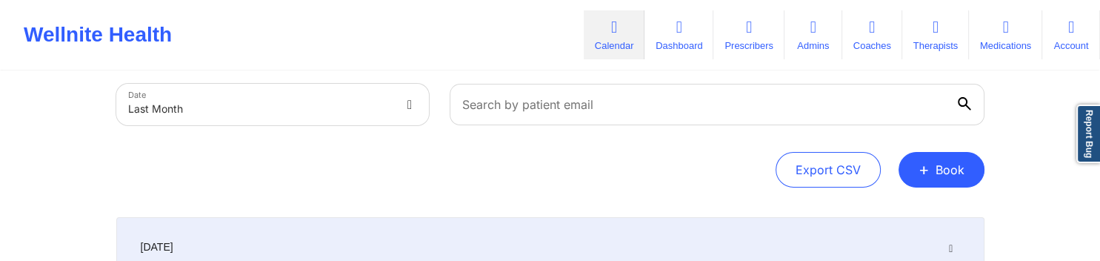
click at [260, 181] on div "Export CSV + Book" at bounding box center [550, 170] width 868 height 36
click at [355, 239] on div "[DATE]" at bounding box center [550, 246] width 868 height 59
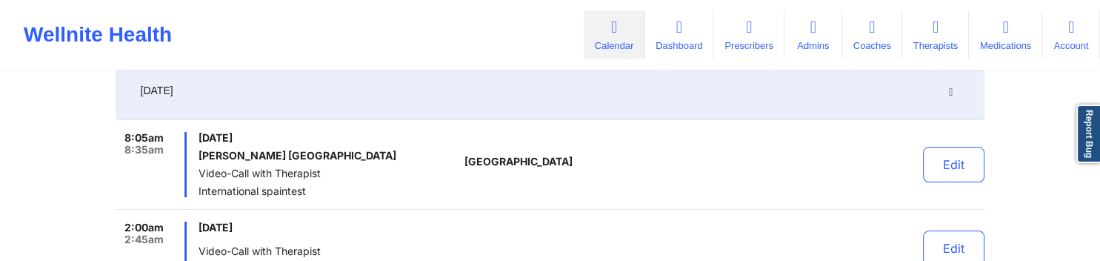
scroll to position [156, 0]
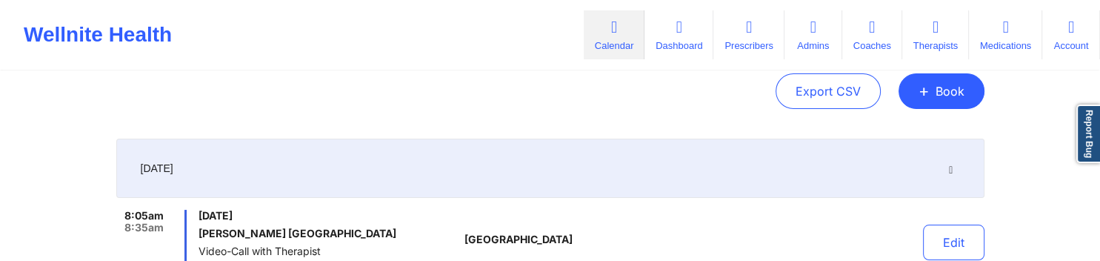
click at [965, 173] on div "[DATE]" at bounding box center [550, 168] width 868 height 59
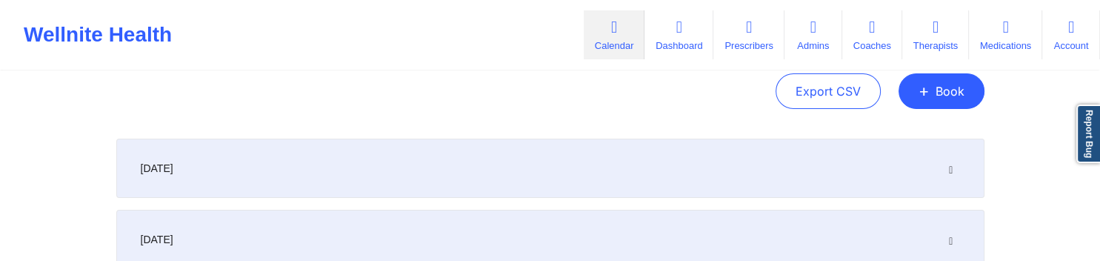
click at [951, 171] on icon at bounding box center [951, 168] width 13 height 10
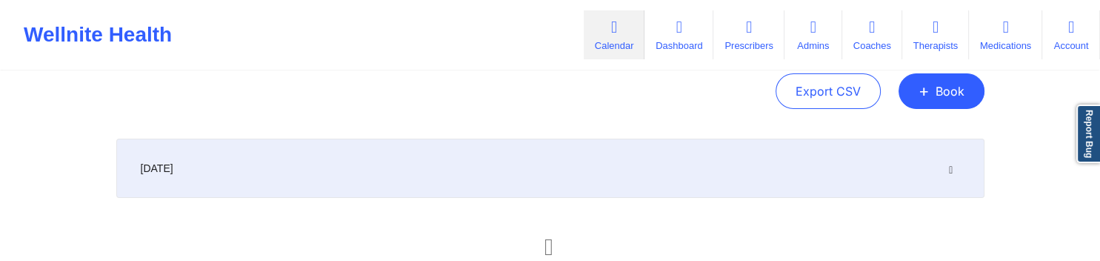
click at [948, 171] on icon at bounding box center [951, 168] width 13 height 10
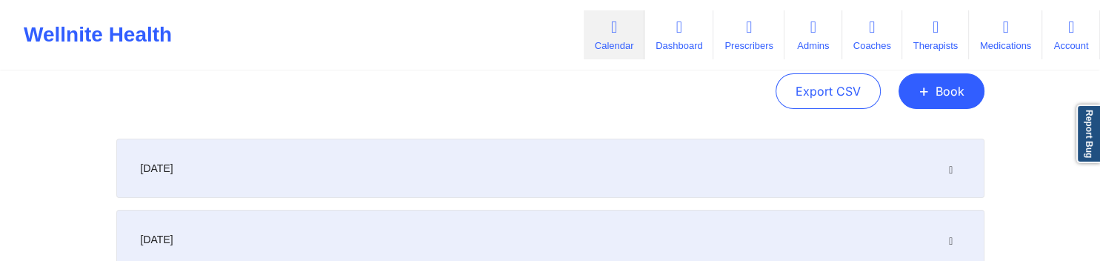
click at [949, 167] on icon at bounding box center [951, 168] width 13 height 10
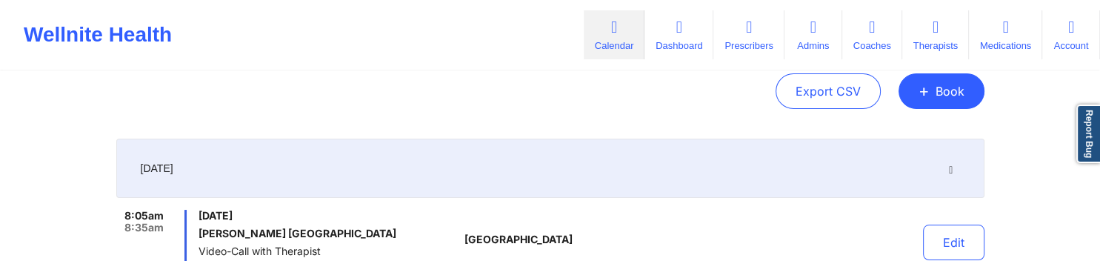
click at [949, 168] on icon at bounding box center [951, 168] width 13 height 10
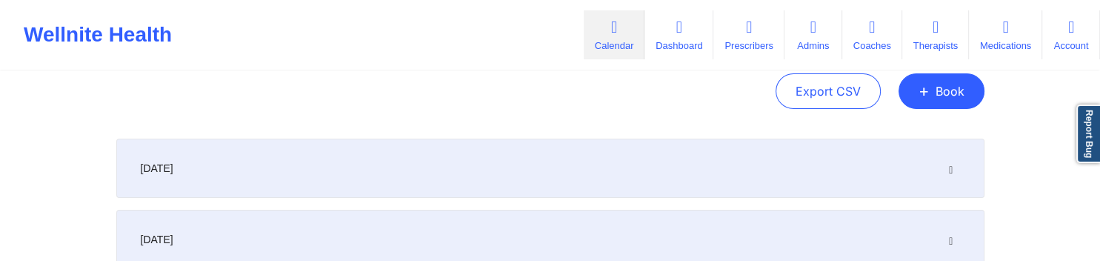
click at [949, 168] on icon at bounding box center [951, 168] width 13 height 10
